Goal: Find contact information: Find contact information

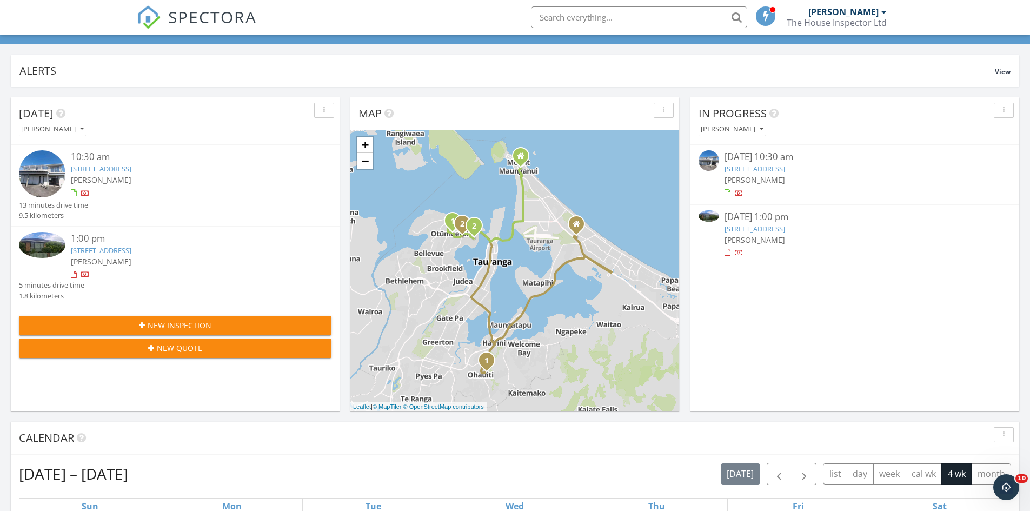
click at [785, 166] on link "45B Hinewa Rd, Otumoetai, Bay of Plenty Region 3110" at bounding box center [754, 169] width 61 height 10
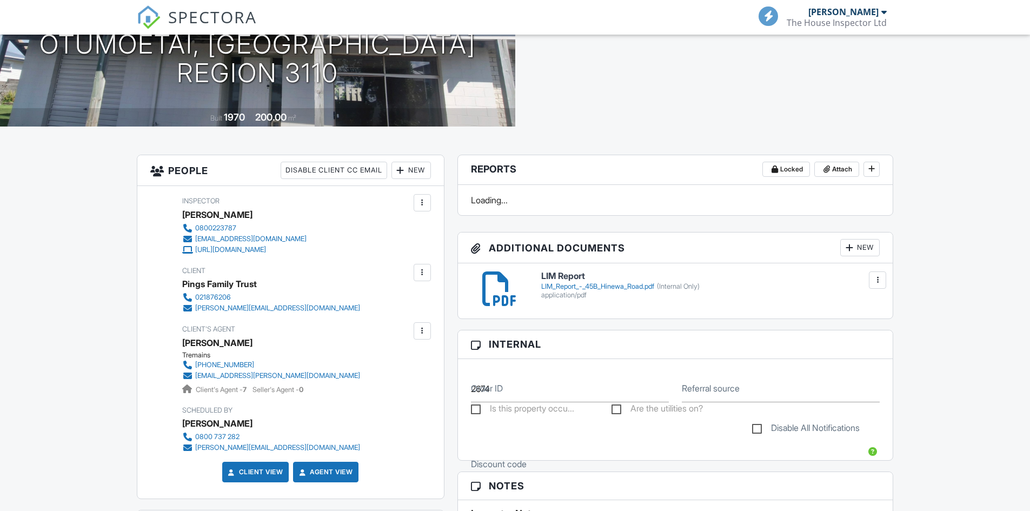
scroll to position [162, 0]
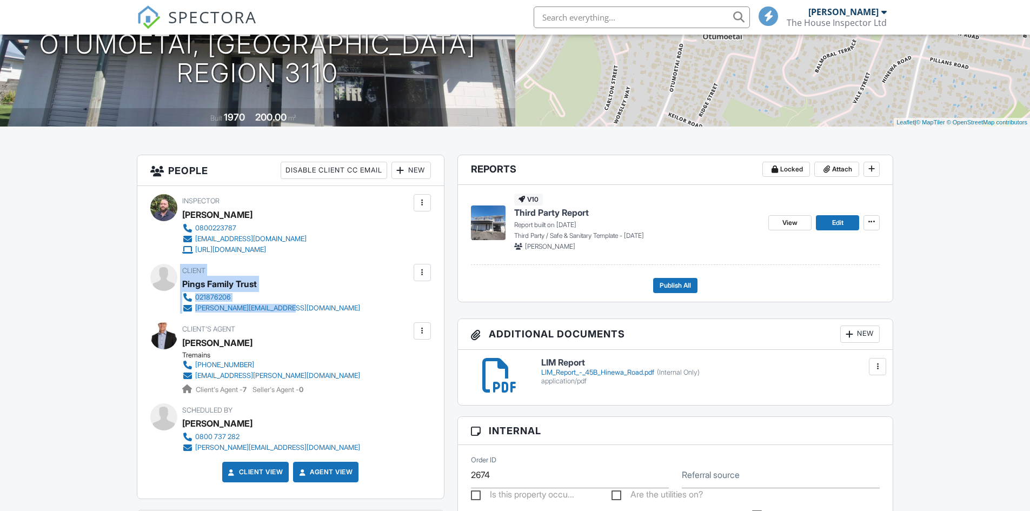
drag, startPoint x: 296, startPoint y: 307, endPoint x: 174, endPoint y: 277, distance: 125.2
click at [174, 277] on div "Client Pings Family Trust 021876206 [PERSON_NAME][EMAIL_ADDRESS][DOMAIN_NAME]" at bounding box center [290, 289] width 281 height 50
copy div "Client Pings Family Trust 021876206 [PERSON_NAME][EMAIL_ADDRESS][DOMAIN_NAME]"
